Goal: Use online tool/utility: Use online tool/utility

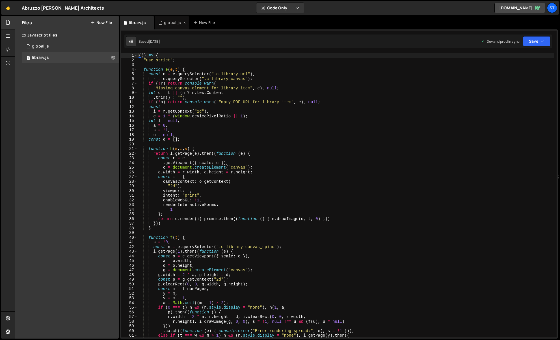
click at [170, 23] on div "global.js" at bounding box center [172, 23] width 17 height 6
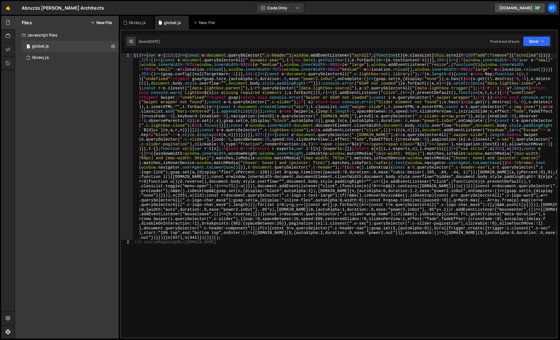
click at [266, 155] on div "(( ) => { var e = { 113 : ( ) => { const e = document . querySelector ( ".c-hea…" at bounding box center [345, 291] width 424 height 476
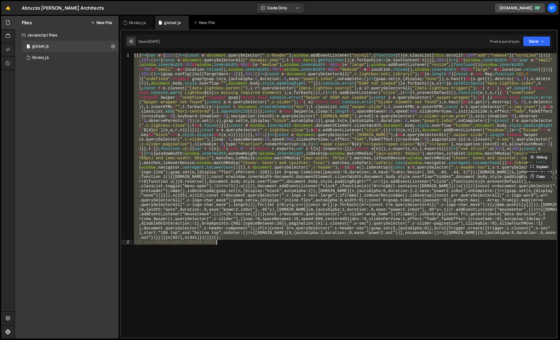
paste textarea "//# sourceMappingURL=[DOMAIN_NAME]"
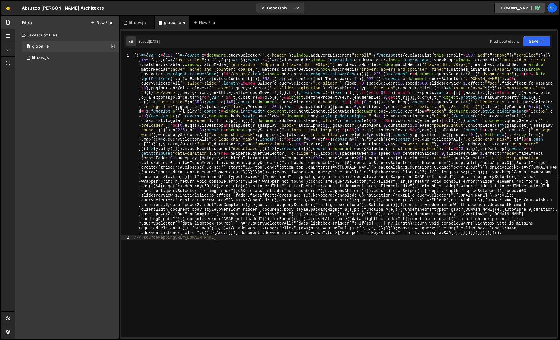
type textarea "var e = {"
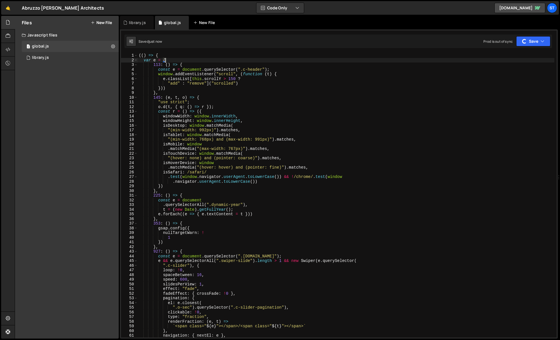
click at [0, 0] on icon at bounding box center [0, 0] width 0 height 0
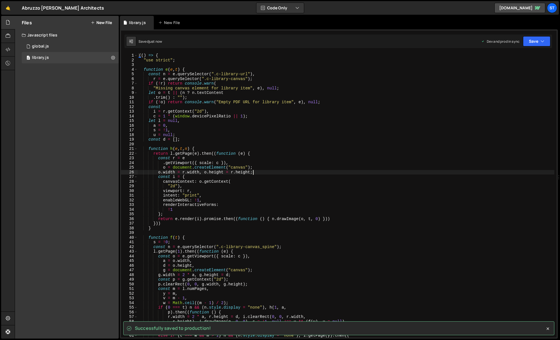
click at [357, 171] on div "(( ) => { "use strict" ; function e ( e , t ) { const n = e . querySelector ( "…" at bounding box center [346, 200] width 417 height 294
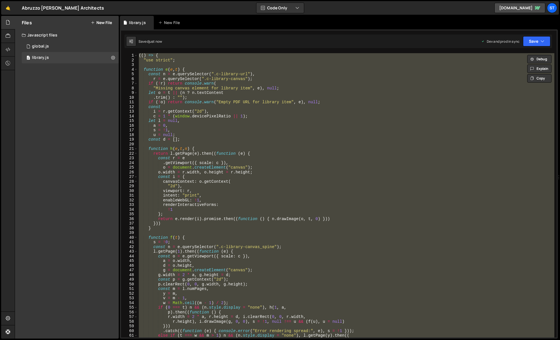
paste textarea
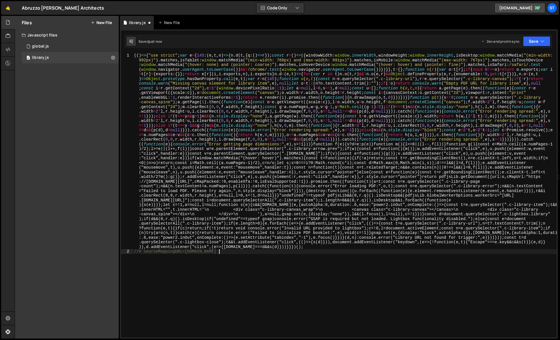
type textarea ""use strict";"
